Goal: Transaction & Acquisition: Purchase product/service

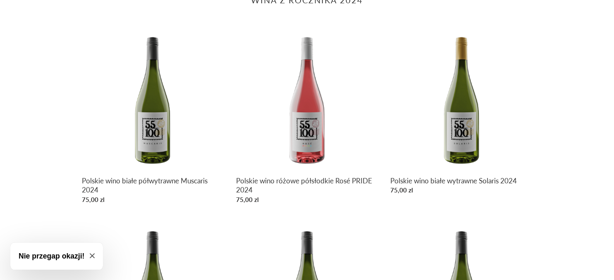
scroll to position [349, 0]
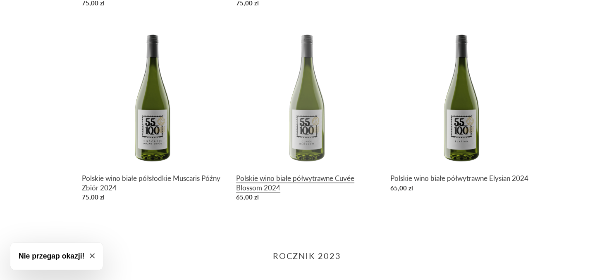
scroll to position [524, 0]
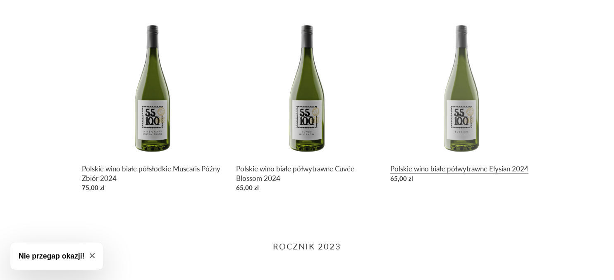
click at [470, 143] on link "Polskie wino białe półwytrawne Elysian 2024" at bounding box center [461, 101] width 142 height 171
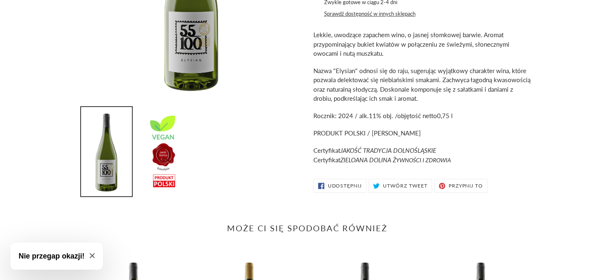
scroll to position [349, 0]
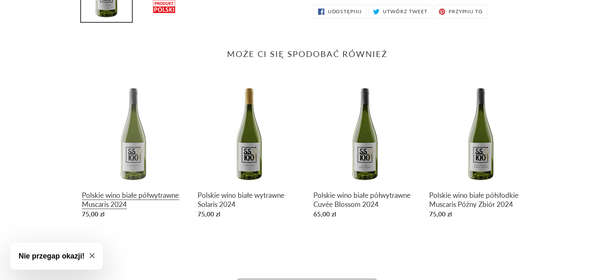
click at [115, 198] on link "Polskie wino białe półwytrawne Muscaris 2024" at bounding box center [133, 151] width 103 height 141
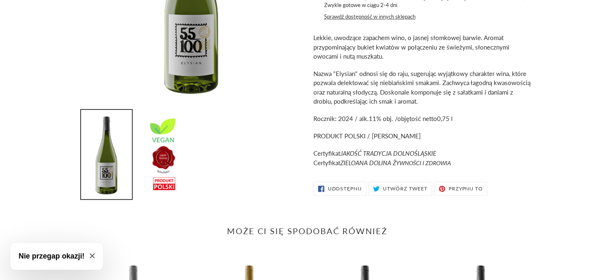
scroll to position [80, 0]
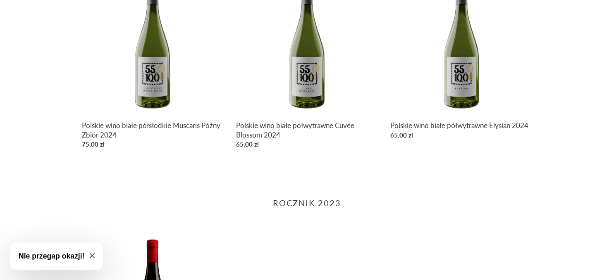
scroll to position [698, 0]
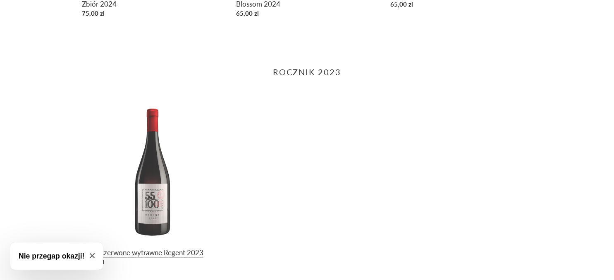
click at [162, 210] on link "Wino czerwone wytrawne Regent 2023" at bounding box center [153, 185] width 142 height 171
